Goal: Task Accomplishment & Management: Manage account settings

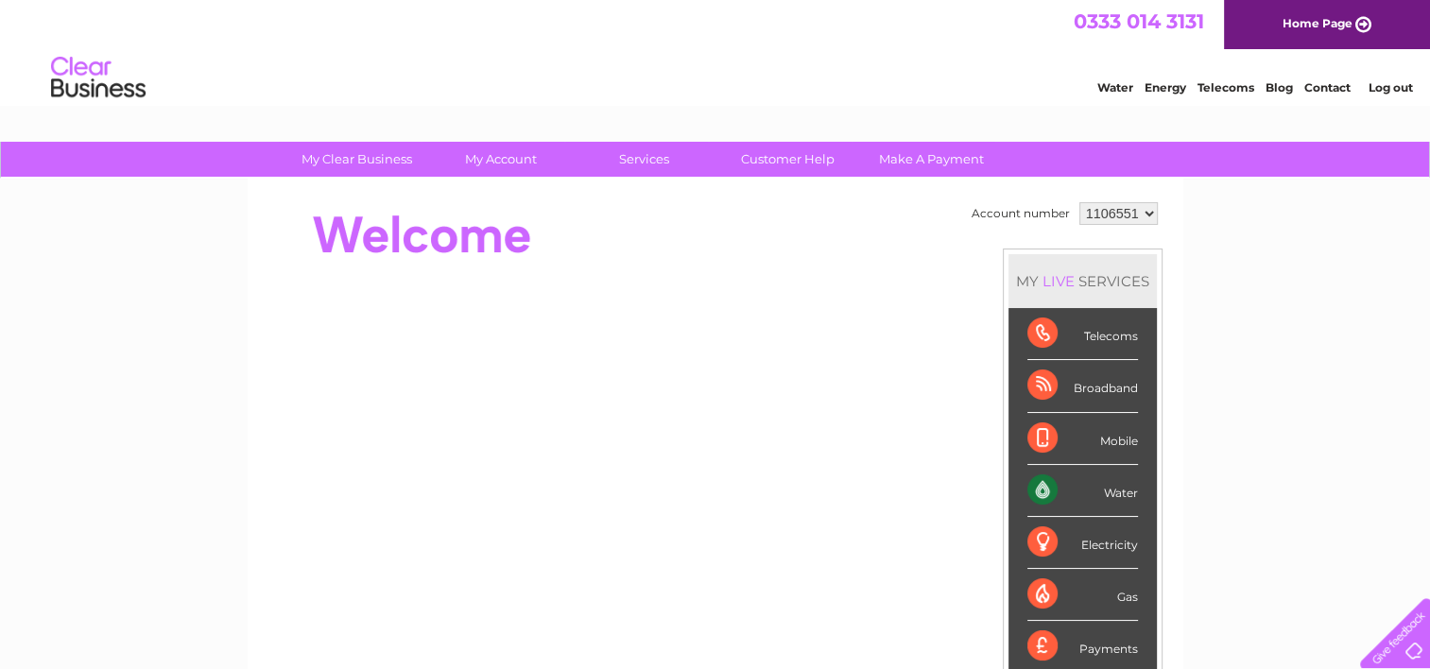
click at [1032, 491] on div "Water" at bounding box center [1083, 491] width 111 height 52
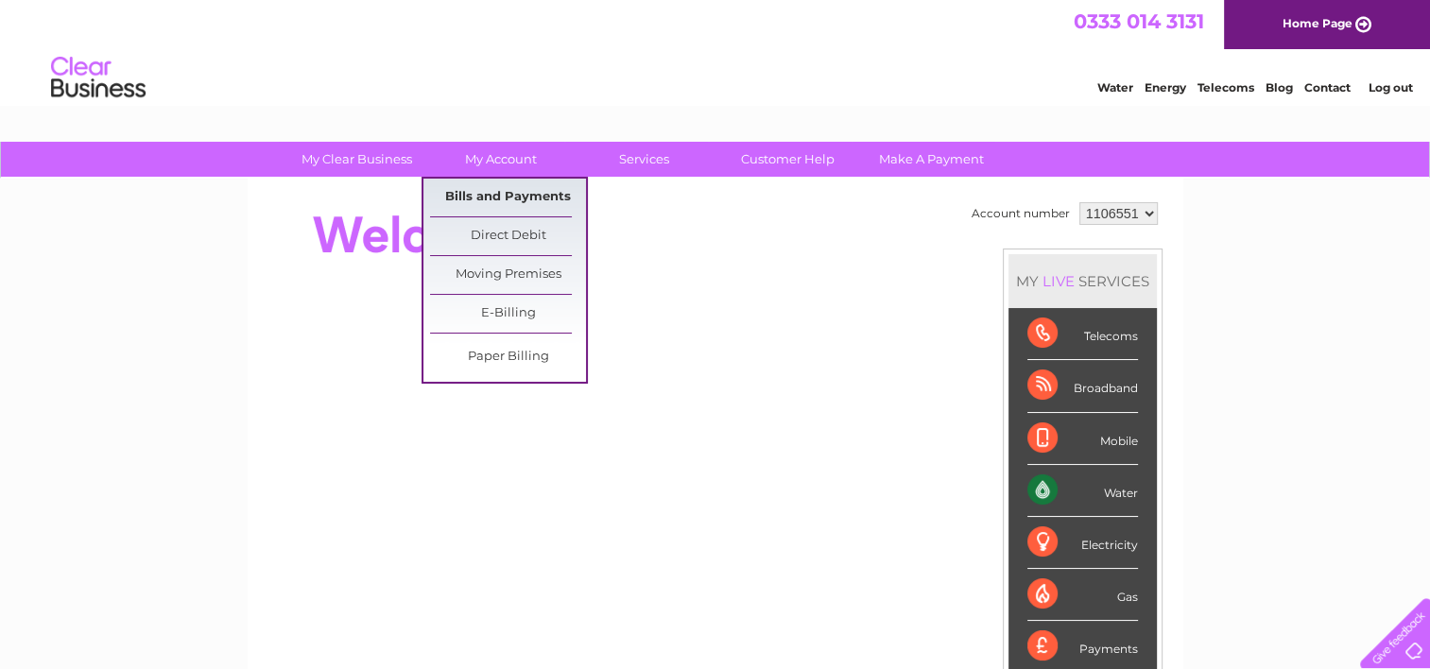
click at [493, 192] on link "Bills and Payments" at bounding box center [508, 198] width 156 height 38
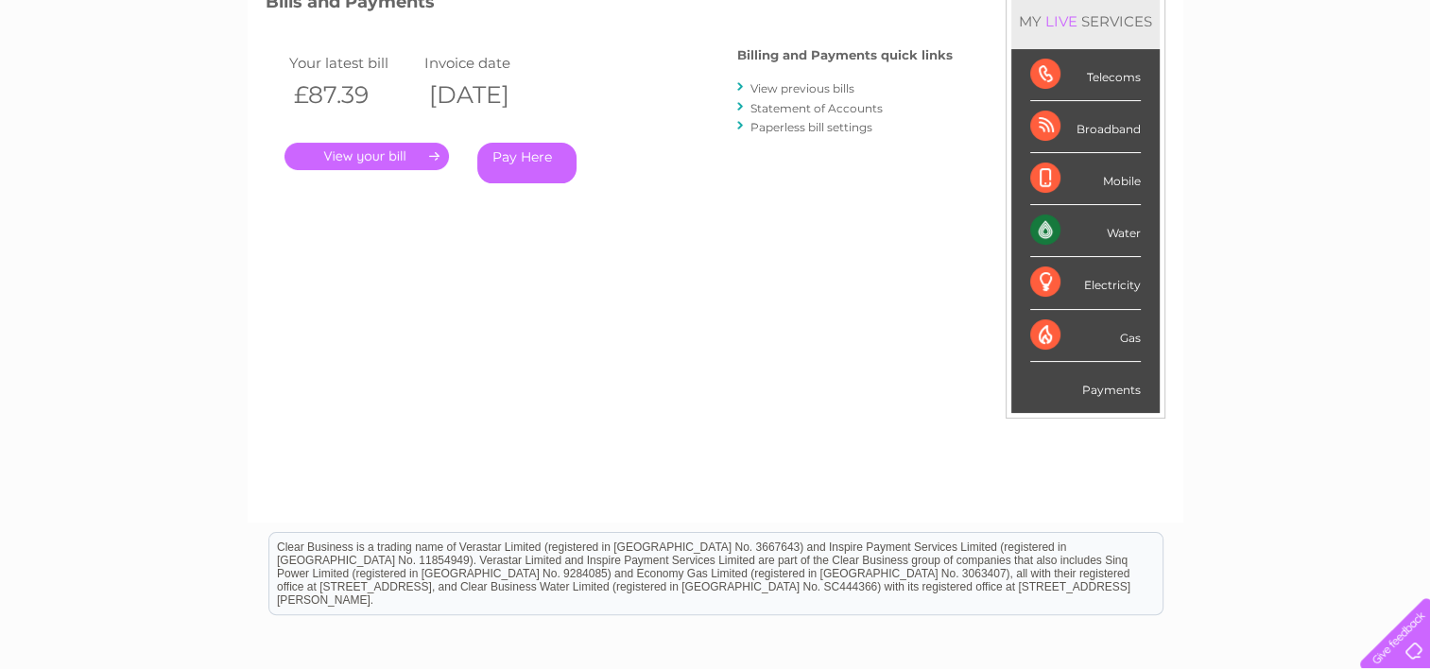
scroll to position [284, 0]
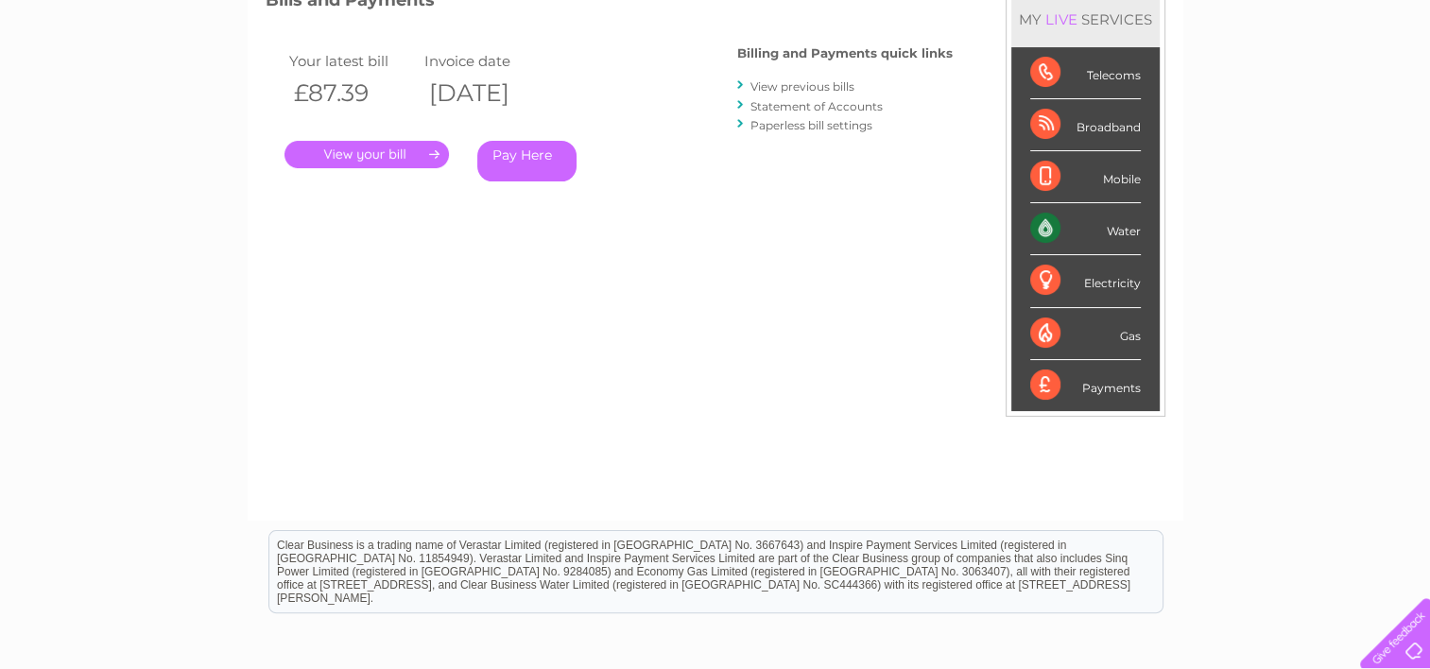
click at [364, 153] on link "." at bounding box center [367, 154] width 164 height 27
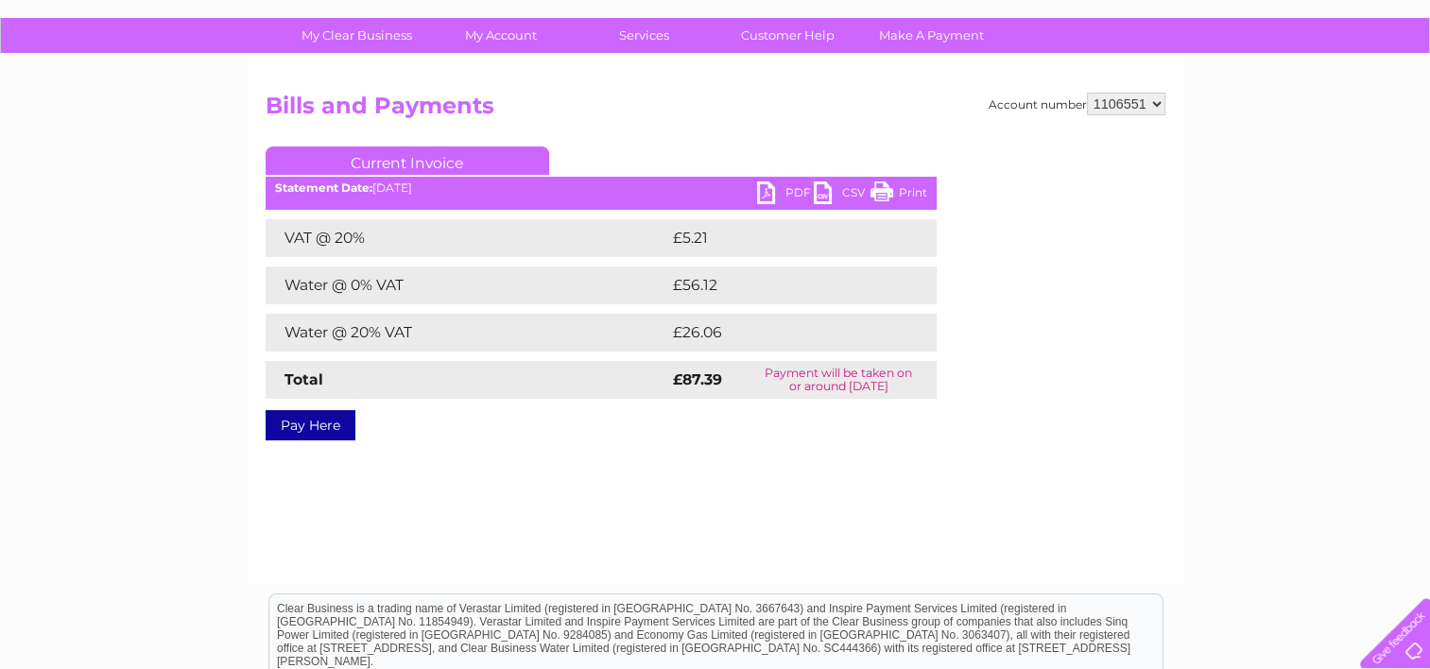
scroll to position [95, 0]
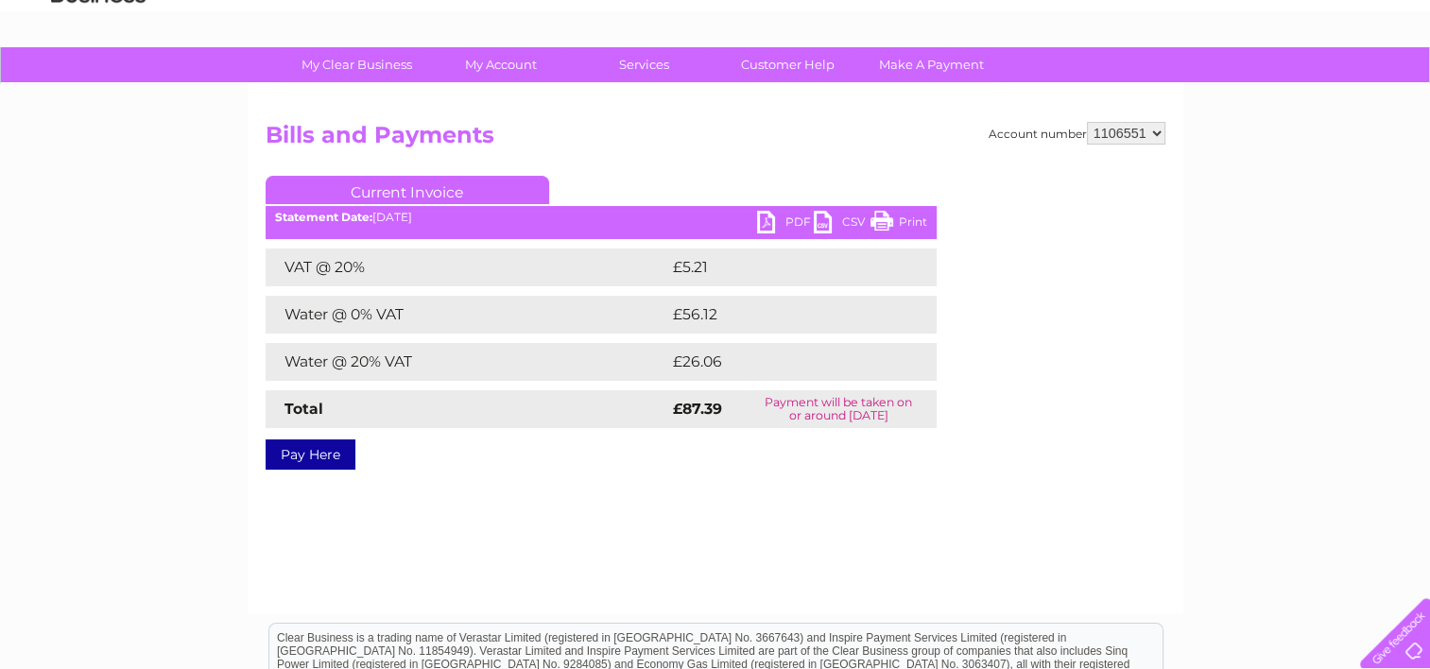
click at [924, 224] on link "Print" at bounding box center [899, 224] width 57 height 27
